Goal: Transaction & Acquisition: Purchase product/service

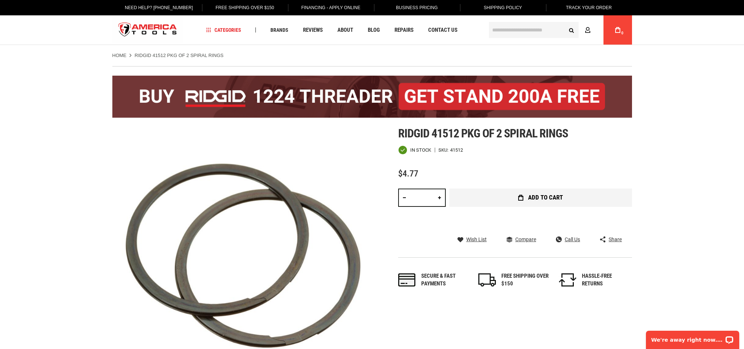
click at [545, 195] on span "Add to Cart" at bounding box center [545, 198] width 35 height 6
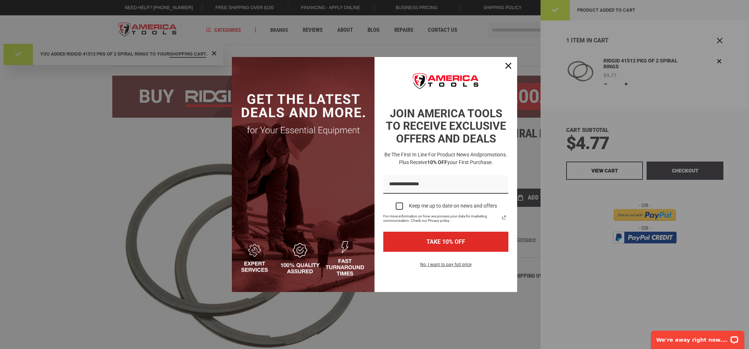
click at [516, 159] on div "Marketing offer form" at bounding box center [446, 175] width 143 height 236
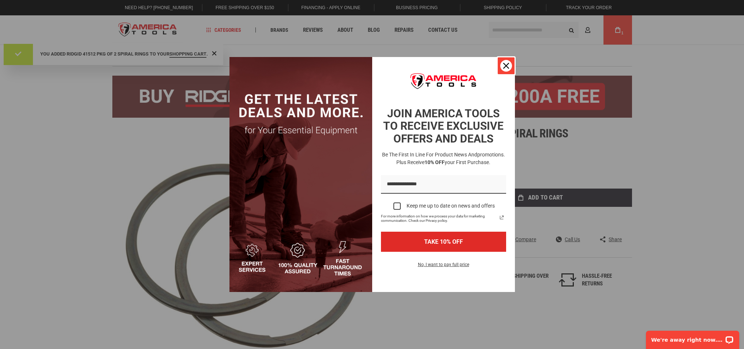
click at [508, 61] on div "Close" at bounding box center [506, 66] width 12 height 12
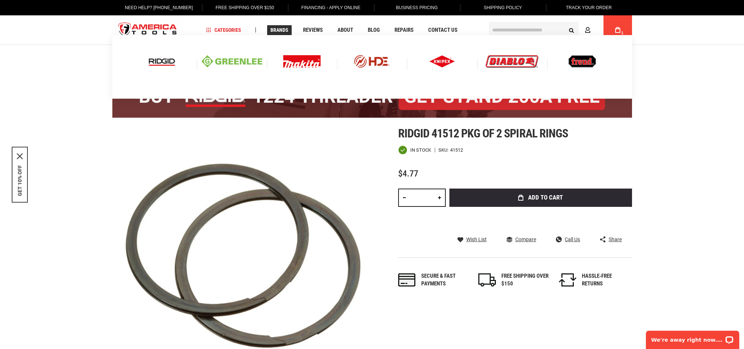
click at [155, 64] on img at bounding box center [162, 61] width 30 height 12
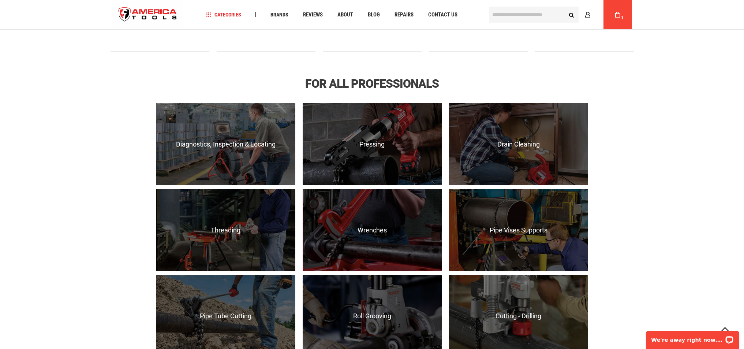
scroll to position [491, 0]
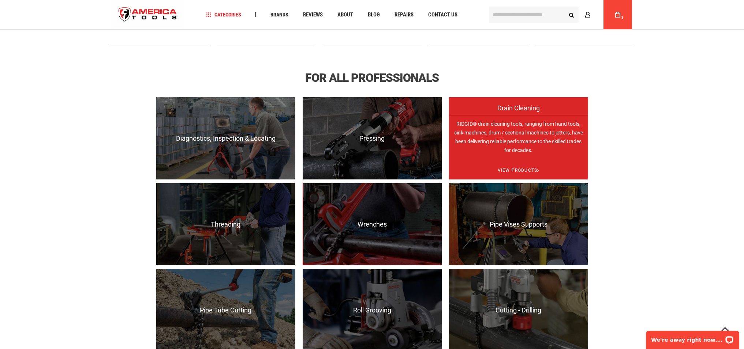
click at [532, 147] on p "RIDGID® drain cleaning tools, ranging from hand tools, sink machines, drum / se…" at bounding box center [518, 157] width 139 height 82
click at [506, 165] on span "View Products" at bounding box center [518, 170] width 139 height 19
click at [508, 169] on span "View Products" at bounding box center [518, 170] width 139 height 19
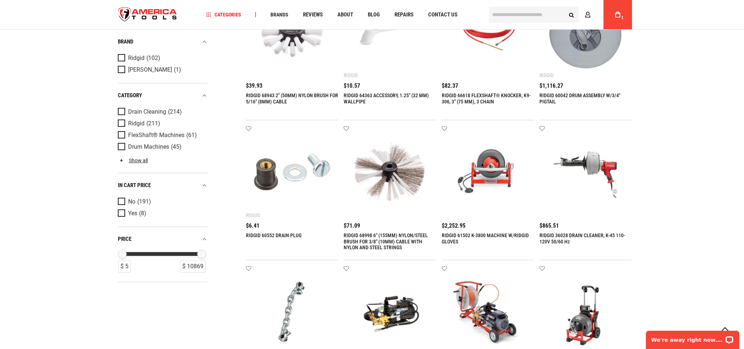
scroll to position [610, 0]
click at [589, 172] on img at bounding box center [586, 172] width 78 height 78
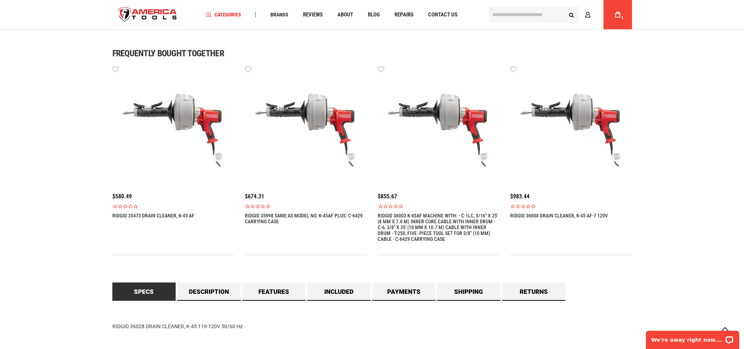
scroll to position [466, 0]
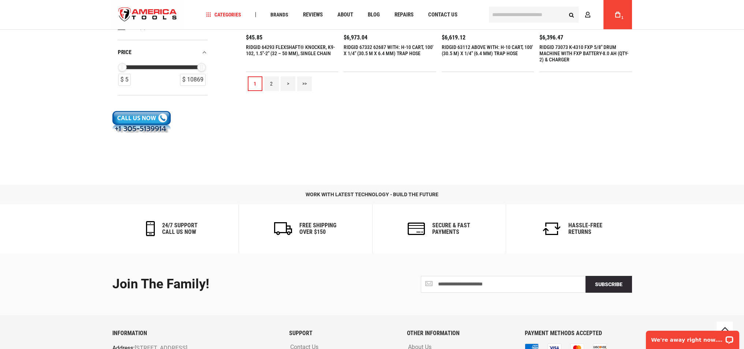
scroll to position [905, 0]
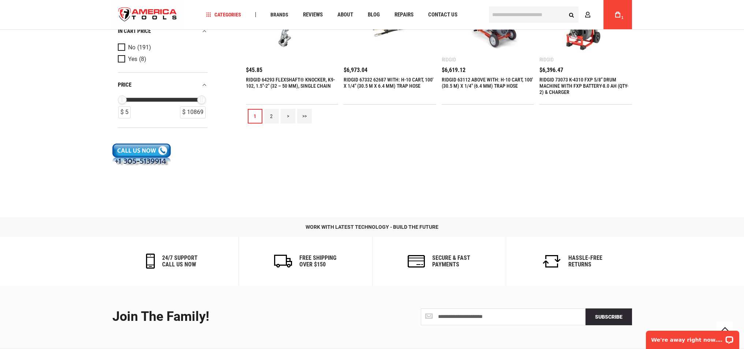
click at [286, 117] on link ">" at bounding box center [288, 116] width 15 height 15
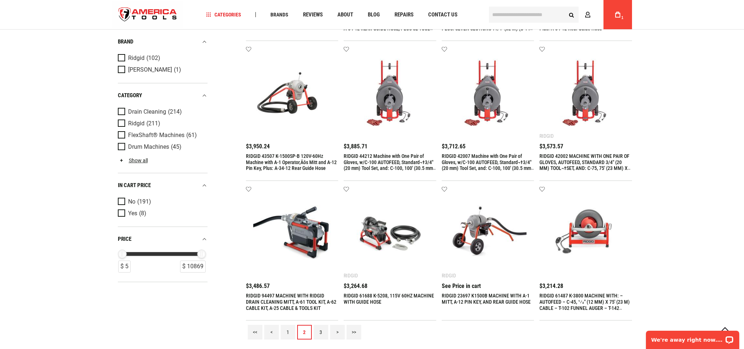
scroll to position [781, 0]
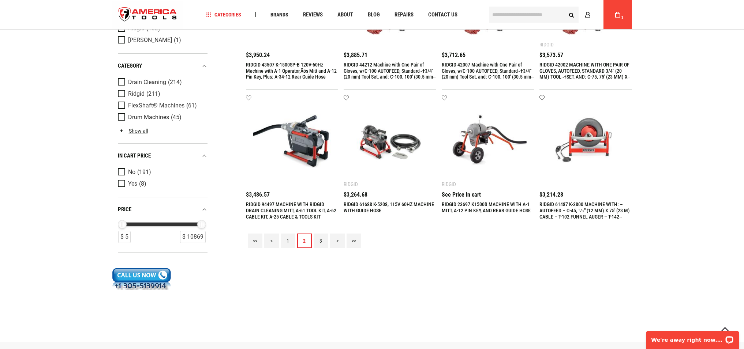
click at [335, 241] on link ">" at bounding box center [337, 241] width 15 height 15
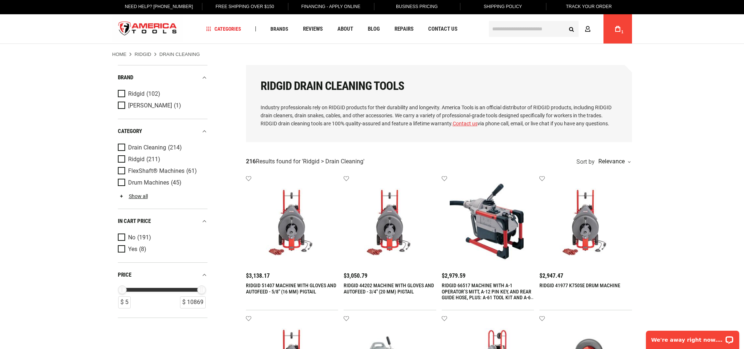
scroll to position [0, 0]
